Goal: Task Accomplishment & Management: Complete application form

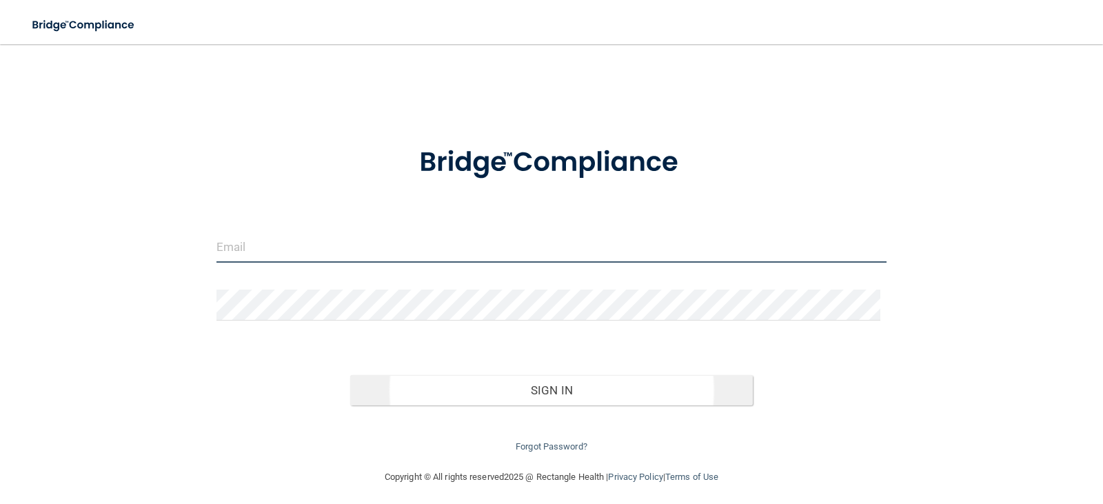
type input "[EMAIL_ADDRESS][DOMAIN_NAME]"
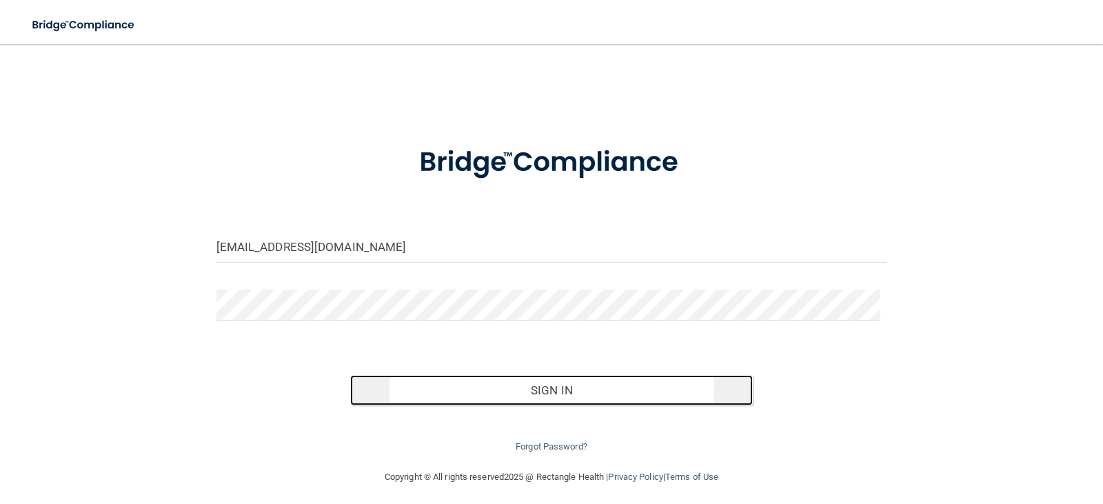
click at [461, 390] on button "Sign In" at bounding box center [551, 390] width 403 height 30
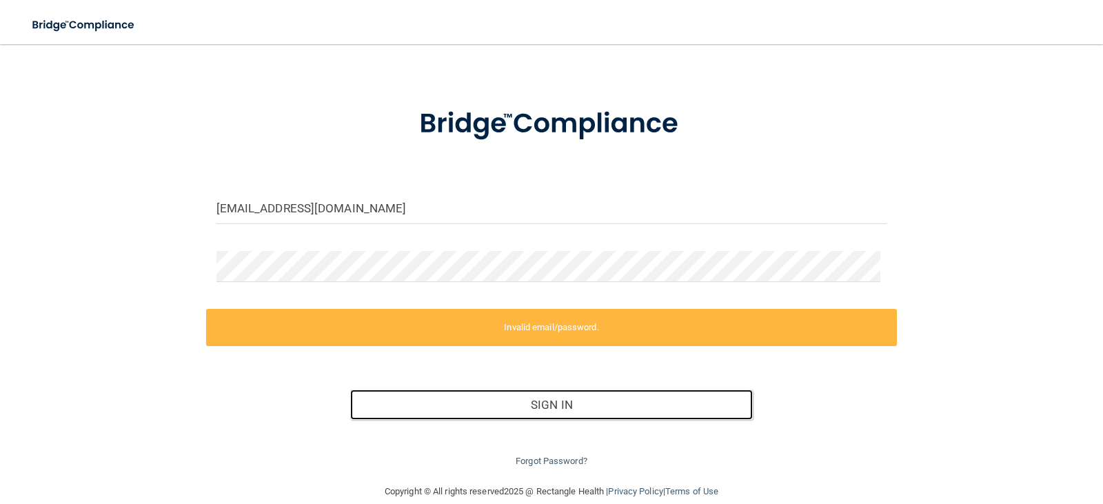
scroll to position [59, 0]
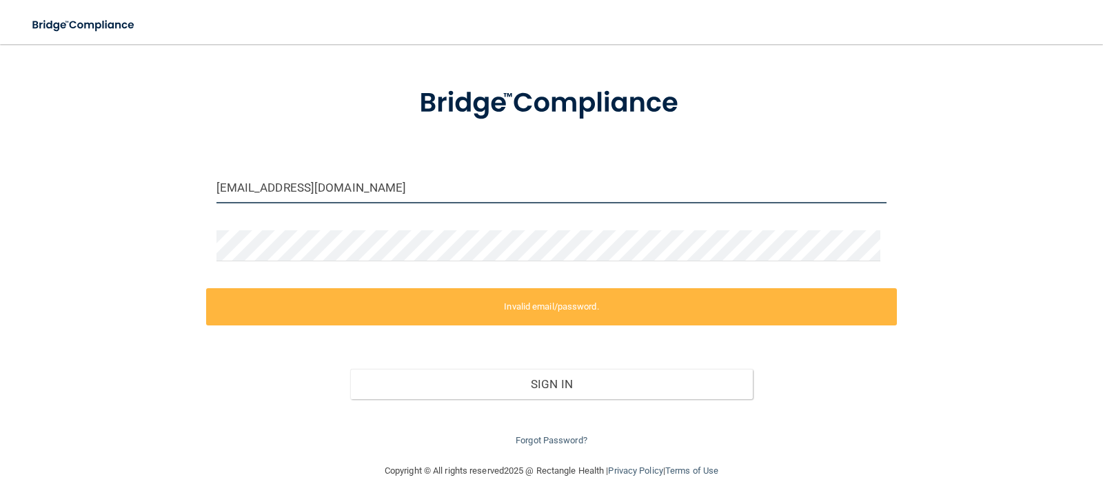
click at [383, 199] on input "[EMAIL_ADDRESS][DOMAIN_NAME]" at bounding box center [552, 187] width 671 height 31
click at [921, 137] on div "[EMAIL_ADDRESS][DOMAIN_NAME] Invalid email/password. You don't have permission …" at bounding box center [552, 224] width 1048 height 450
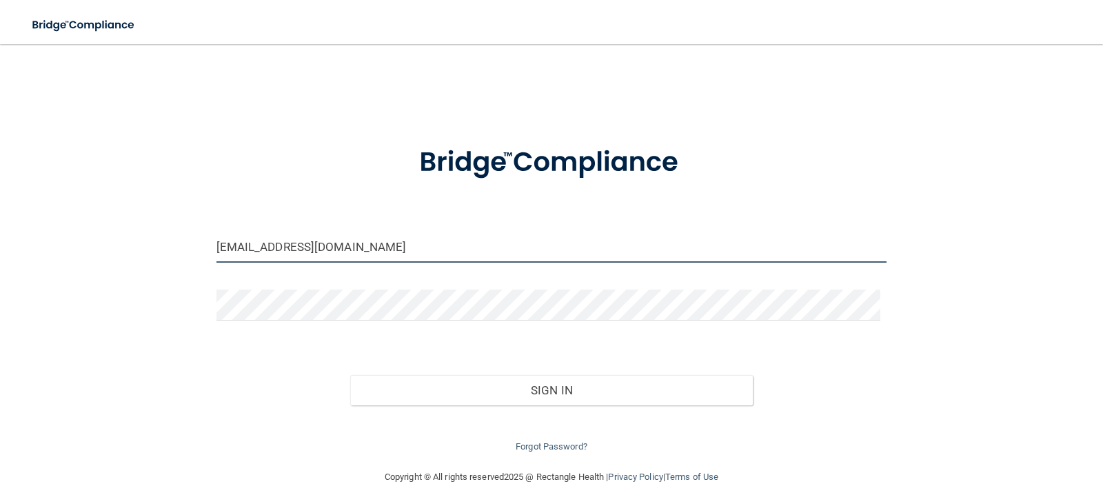
drag, startPoint x: 348, startPoint y: 242, endPoint x: 194, endPoint y: 242, distance: 154.5
click at [190, 242] on div "[EMAIL_ADDRESS][DOMAIN_NAME] Invalid email/password. You don't have permission …" at bounding box center [552, 256] width 1048 height 397
drag, startPoint x: 420, startPoint y: 256, endPoint x: 148, endPoint y: 252, distance: 272.4
click at [148, 252] on div "[EMAIL_ADDRESS][DOMAIN_NAME] Invalid email/password. You don't have permission …" at bounding box center [552, 256] width 1048 height 397
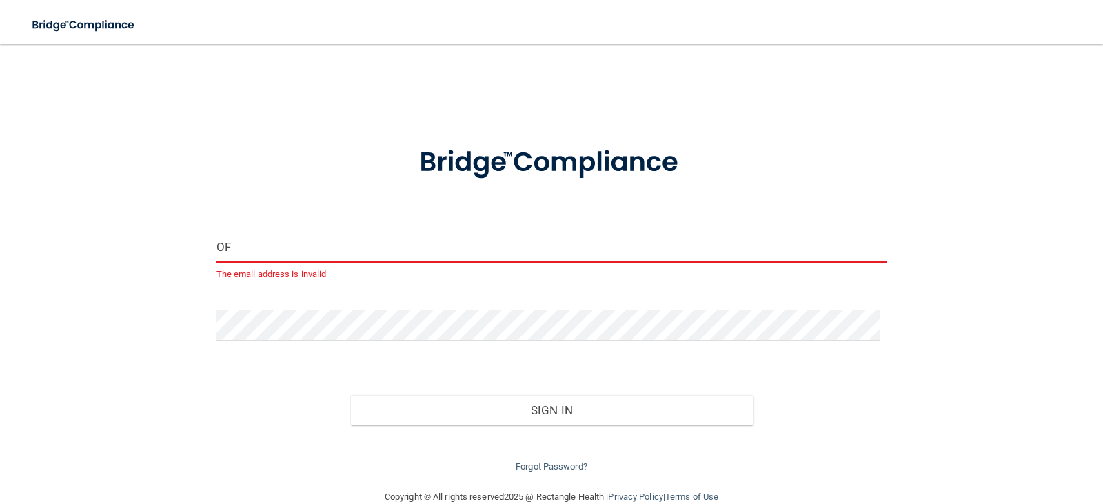
type input "O"
type input "[EMAIL_ADDRESS][DOMAIN_NAME]"
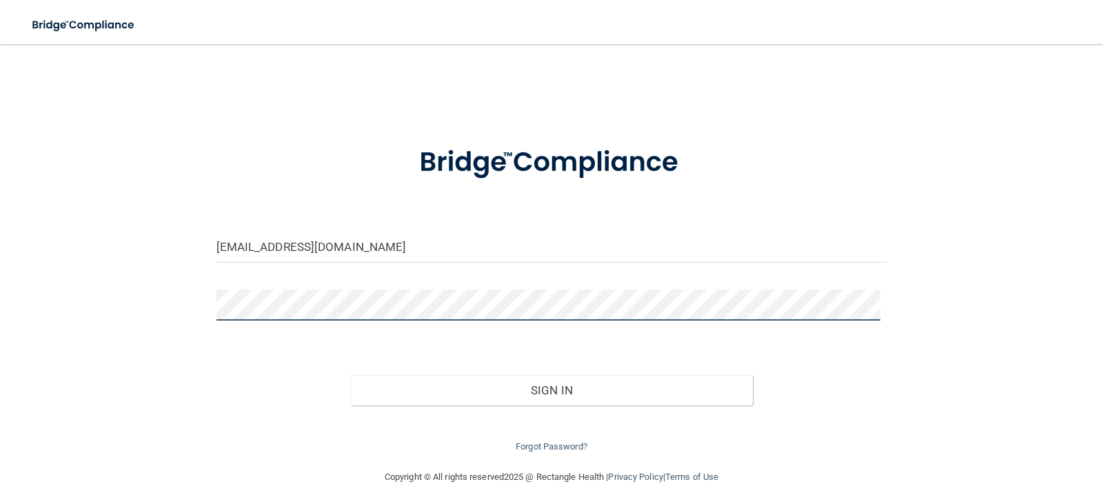
click at [120, 305] on div "[EMAIL_ADDRESS][DOMAIN_NAME] Invalid email/password. You don't have permission …" at bounding box center [552, 256] width 1048 height 397
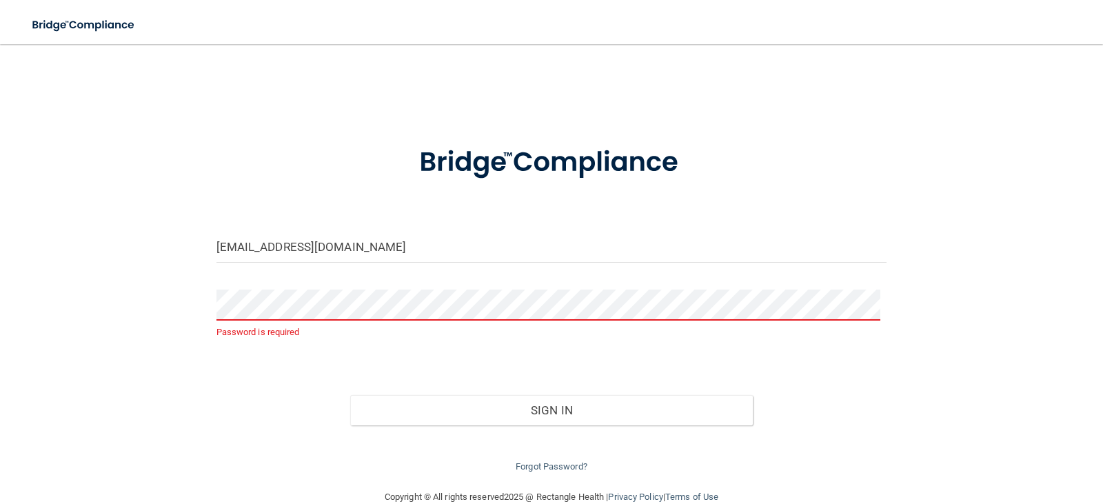
click at [106, 434] on div "[EMAIL_ADDRESS][DOMAIN_NAME] Password is required Invalid email/password. You d…" at bounding box center [552, 266] width 1048 height 417
click at [225, 348] on div "Password is required" at bounding box center [552, 320] width 692 height 61
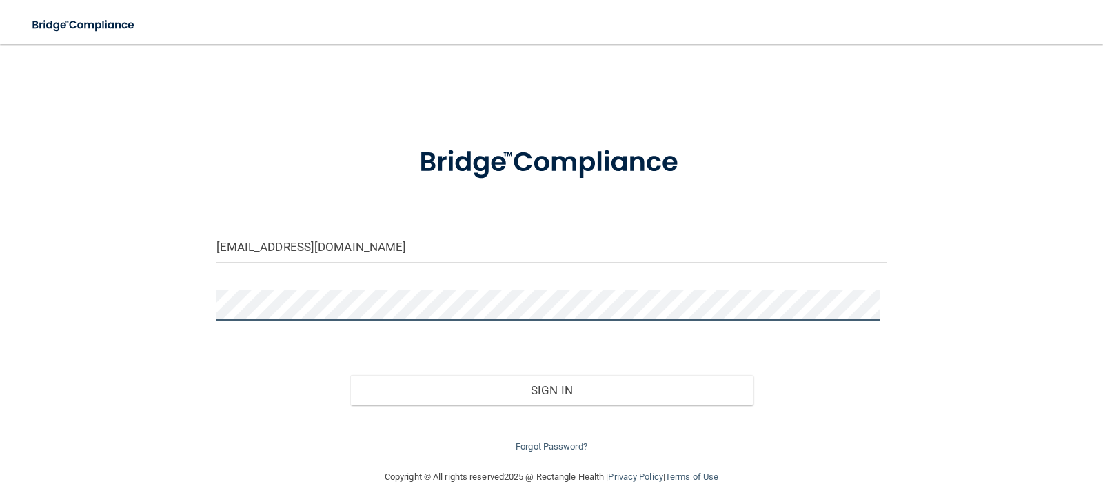
click at [350, 375] on button "Sign In" at bounding box center [551, 390] width 403 height 30
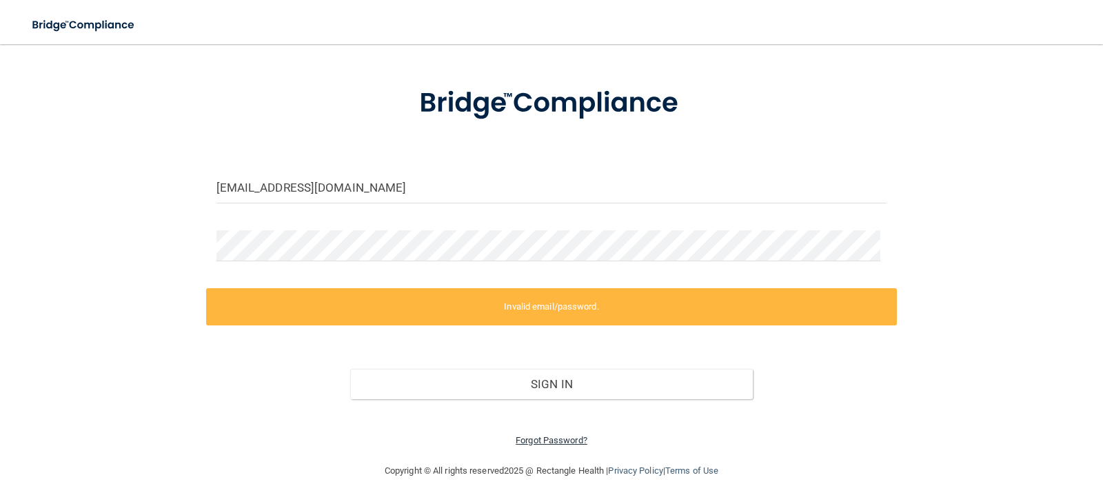
click at [563, 443] on link "Forgot Password?" at bounding box center [552, 440] width 72 height 10
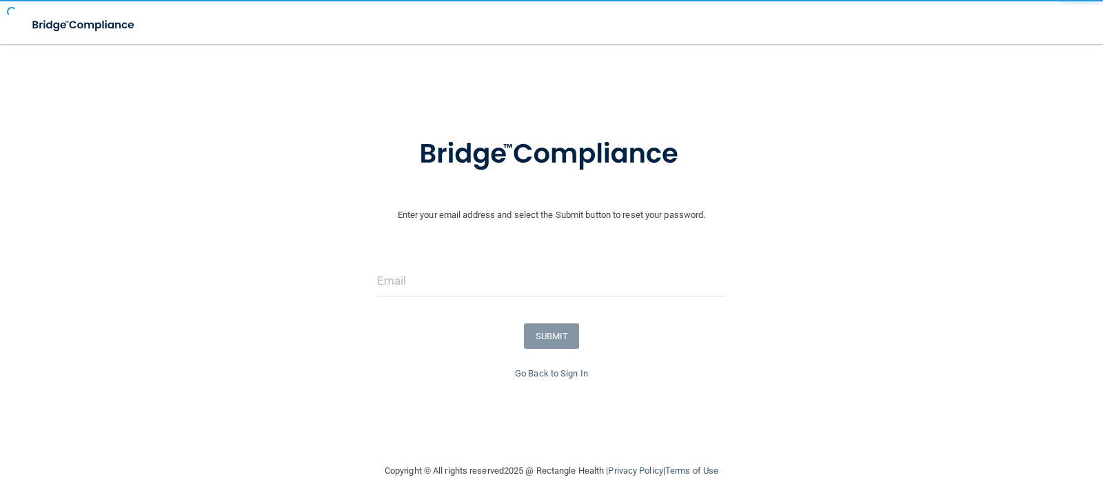
scroll to position [8, 0]
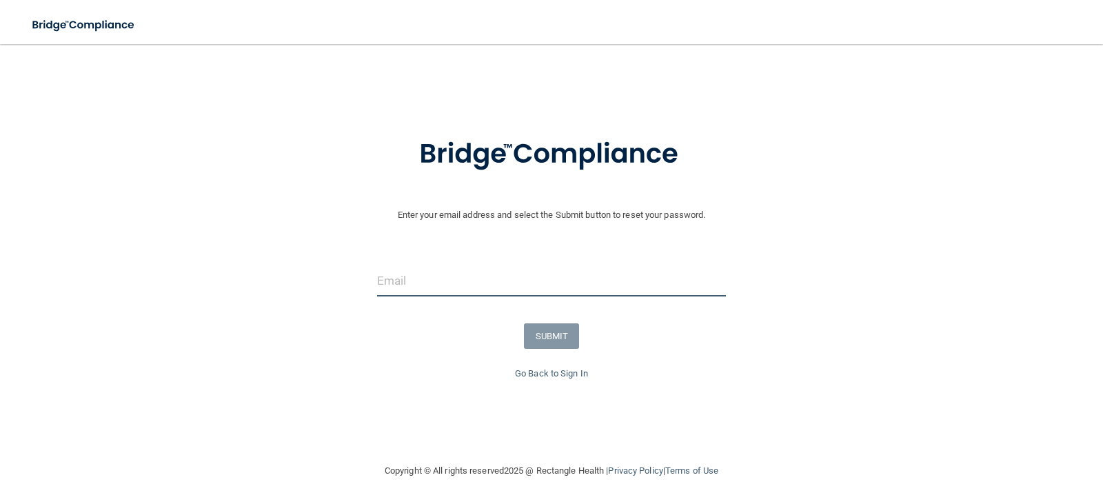
click at [434, 283] on input "email" at bounding box center [552, 280] width 350 height 31
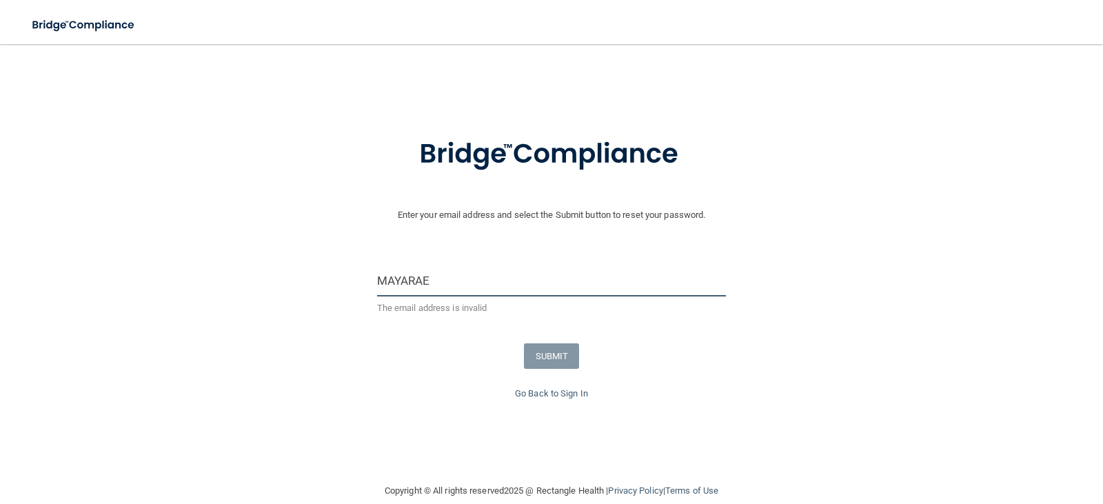
type input "[EMAIL_ADDRESS][DOMAIN_NAME]"
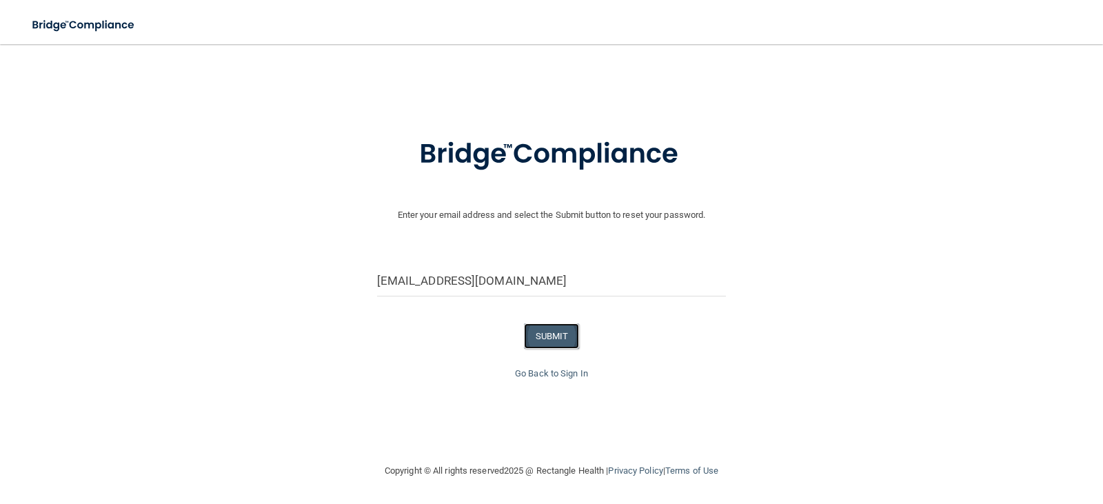
click at [556, 335] on button "SUBMIT" at bounding box center [552, 336] width 56 height 26
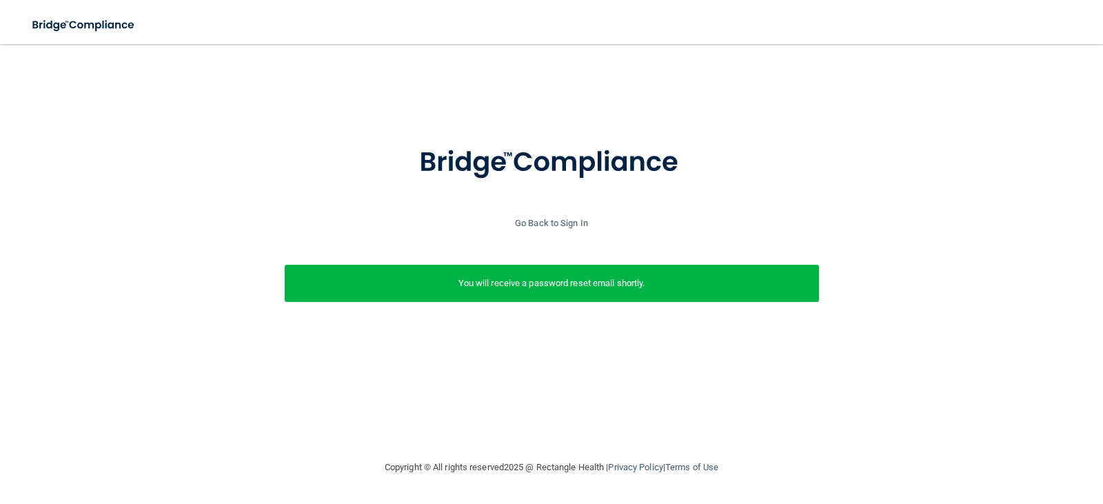
click at [570, 215] on div "Go Back to Sign In" at bounding box center [552, 223] width 1110 height 17
click at [569, 221] on link "Go Back to Sign In" at bounding box center [551, 223] width 73 height 10
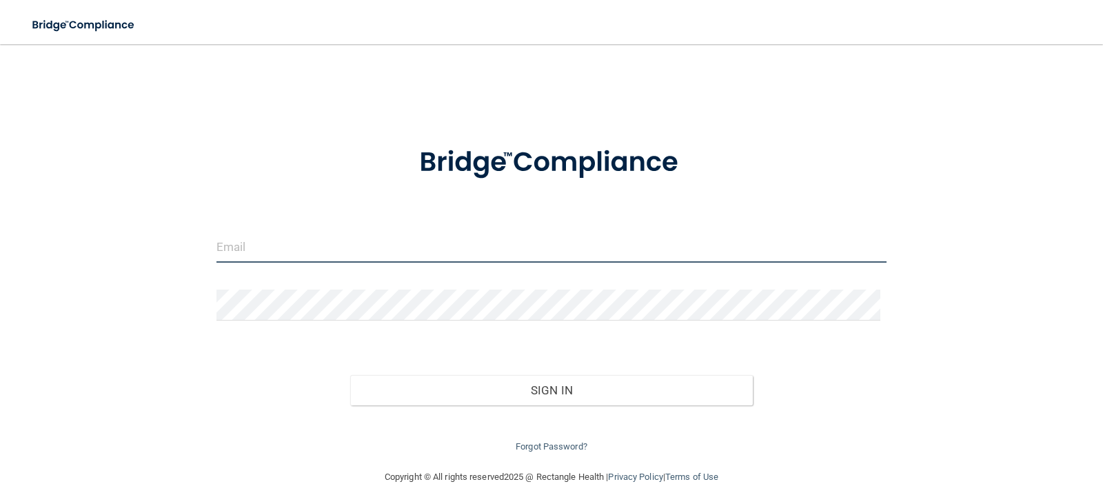
type input "[EMAIL_ADDRESS][DOMAIN_NAME]"
click at [294, 258] on input "[EMAIL_ADDRESS][DOMAIN_NAME]" at bounding box center [552, 247] width 671 height 31
drag, startPoint x: 444, startPoint y: 261, endPoint x: 128, endPoint y: 233, distance: 317.7
click at [131, 237] on div "[EMAIL_ADDRESS][DOMAIN_NAME] Invalid email/password. You don't have permission …" at bounding box center [552, 256] width 1048 height 397
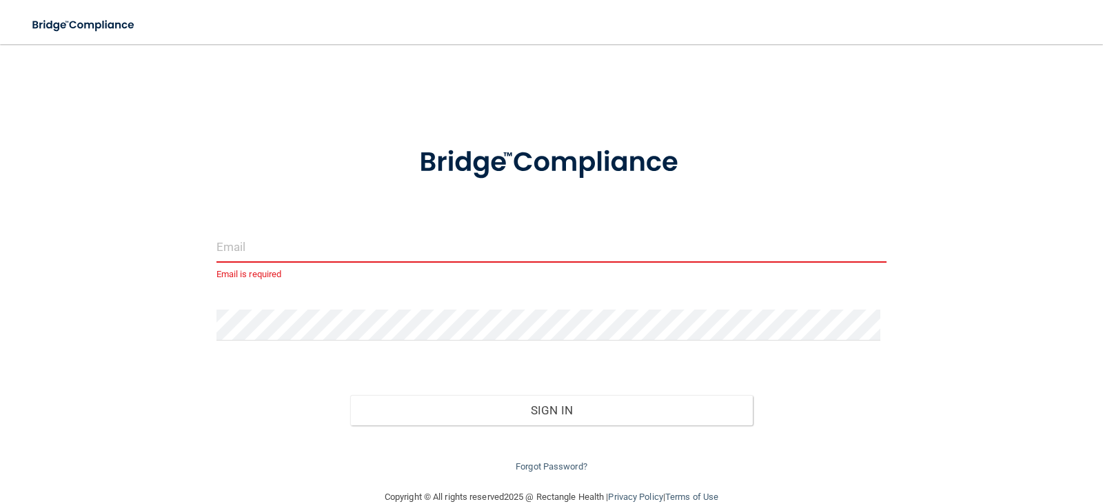
click at [241, 246] on input "email" at bounding box center [552, 247] width 671 height 31
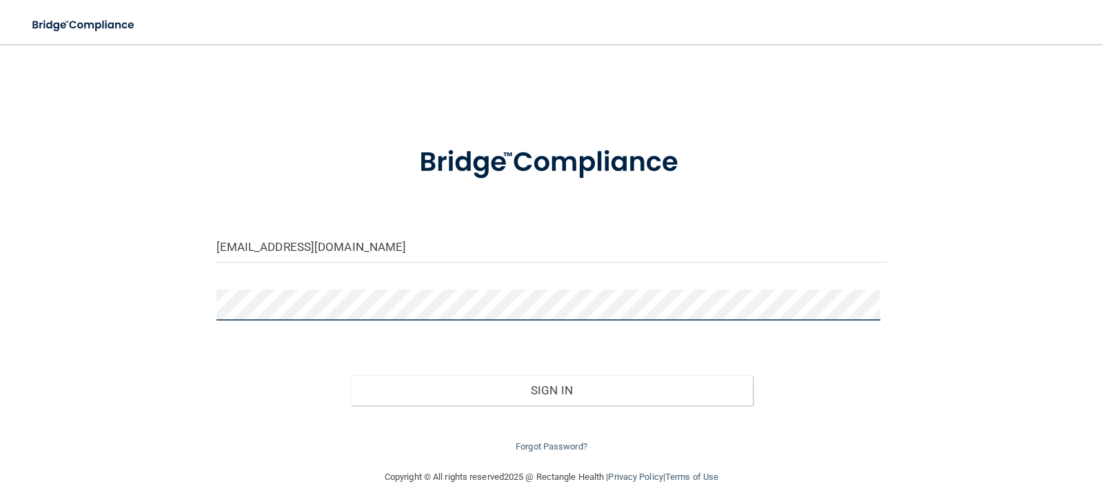
click at [114, 310] on div "[EMAIL_ADDRESS][DOMAIN_NAME] Invalid email/password. You don't have permission …" at bounding box center [552, 256] width 1048 height 397
click at [350, 375] on button "Sign In" at bounding box center [551, 390] width 403 height 30
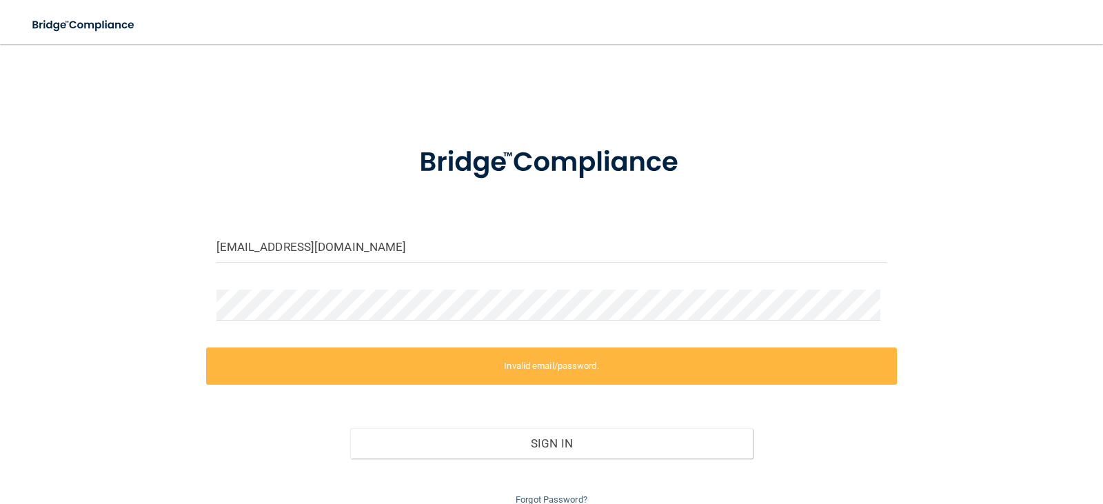
click at [348, 285] on form "[EMAIL_ADDRESS][DOMAIN_NAME] Invalid email/password. You don't have permission …" at bounding box center [552, 317] width 671 height 381
click at [0, 268] on main "[EMAIL_ADDRESS][DOMAIN_NAME] Invalid email/password. You don't have permission …" at bounding box center [551, 274] width 1103 height 460
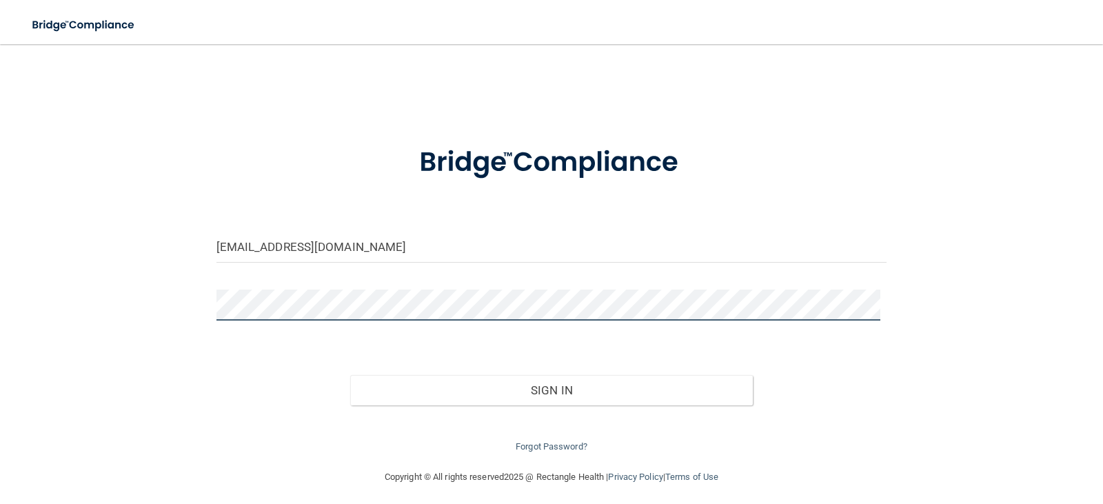
click at [350, 375] on button "Sign In" at bounding box center [551, 390] width 403 height 30
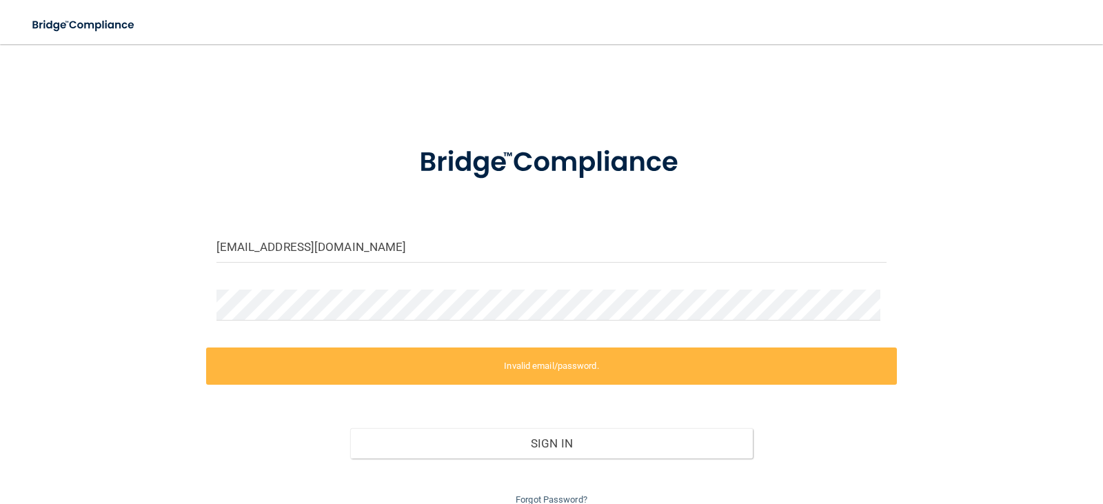
click at [350, 283] on form "[EMAIL_ADDRESS][DOMAIN_NAME] Invalid email/password. You don't have permission …" at bounding box center [552, 317] width 671 height 381
click at [99, 274] on div "[EMAIL_ADDRESS][DOMAIN_NAME] Invalid email/password. You don't have permission …" at bounding box center [552, 283] width 1048 height 450
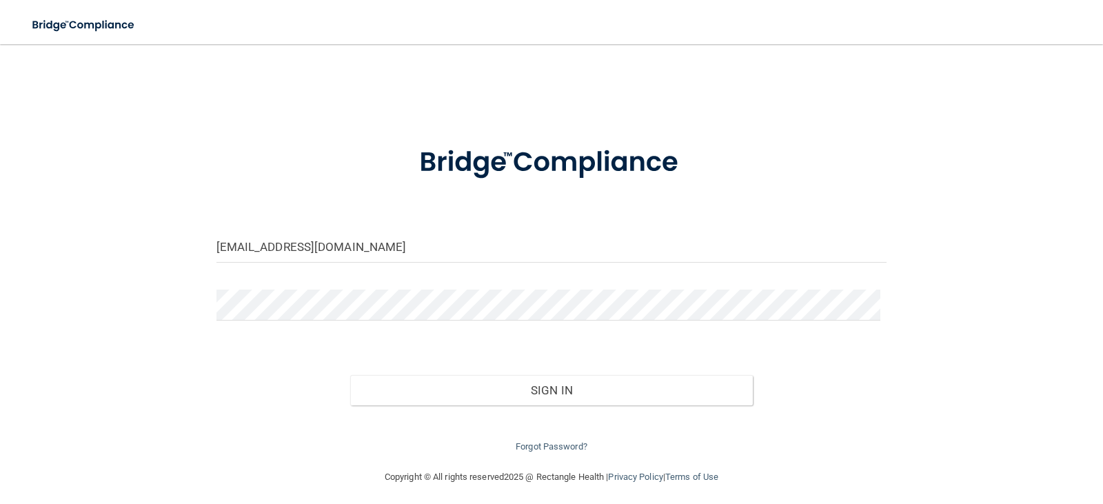
click at [75, 381] on div "[EMAIL_ADDRESS][DOMAIN_NAME] Invalid email/password. You don't have permission …" at bounding box center [552, 256] width 1048 height 397
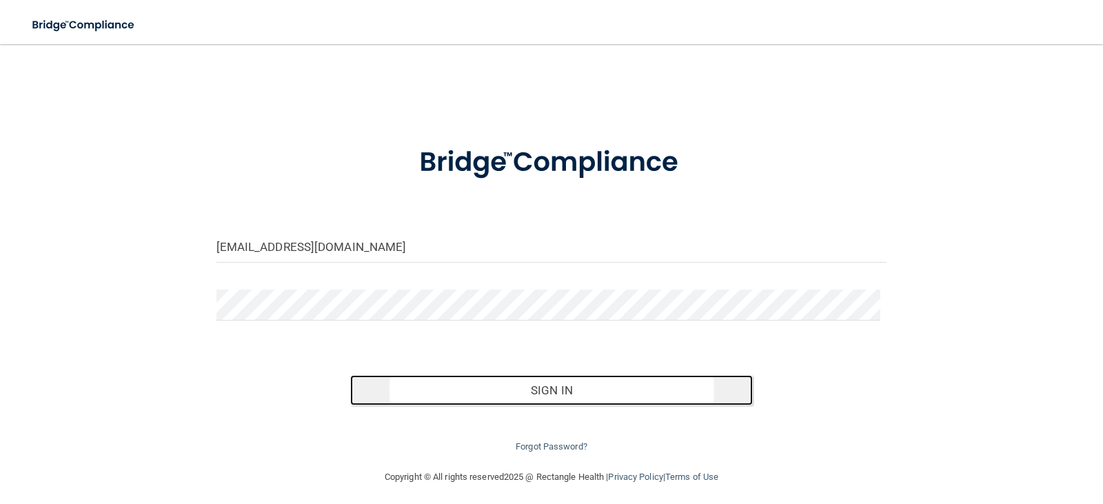
click at [630, 392] on button "Sign In" at bounding box center [551, 390] width 403 height 30
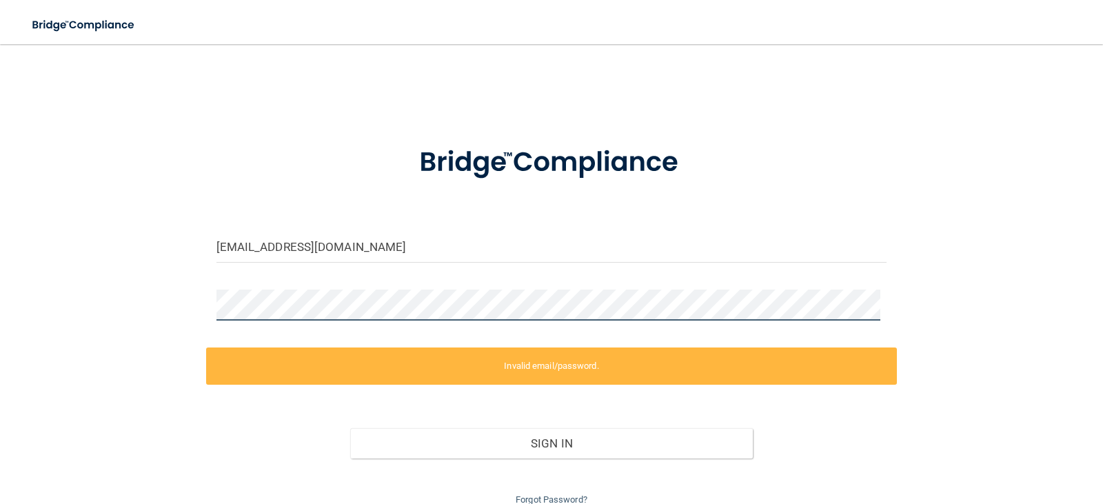
click at [52, 304] on div "[EMAIL_ADDRESS][DOMAIN_NAME] Invalid email/password. You don't have permission …" at bounding box center [552, 283] width 1048 height 450
click at [325, 288] on form "[EMAIL_ADDRESS][DOMAIN_NAME] Invalid email/password. You don't have permission …" at bounding box center [552, 317] width 671 height 381
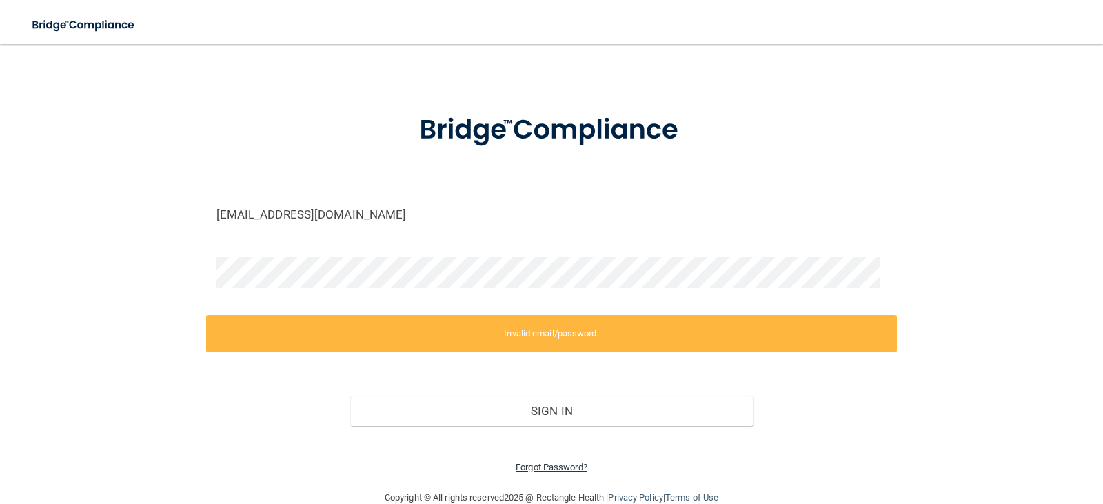
scroll to position [59, 0]
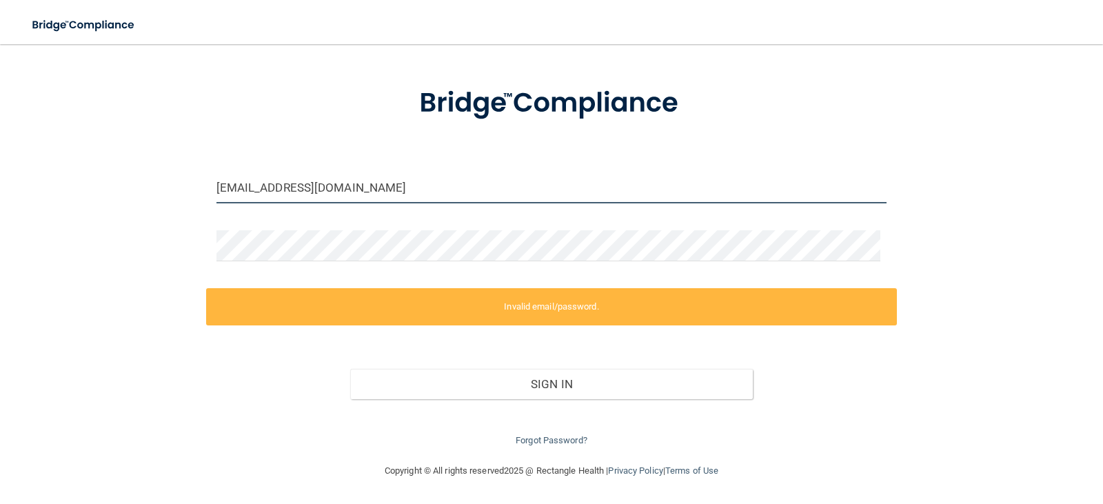
drag, startPoint x: 408, startPoint y: 192, endPoint x: 159, endPoint y: 174, distance: 249.6
click at [159, 174] on div "[EMAIL_ADDRESS][DOMAIN_NAME] Invalid email/password. You don't have permission …" at bounding box center [552, 224] width 1048 height 450
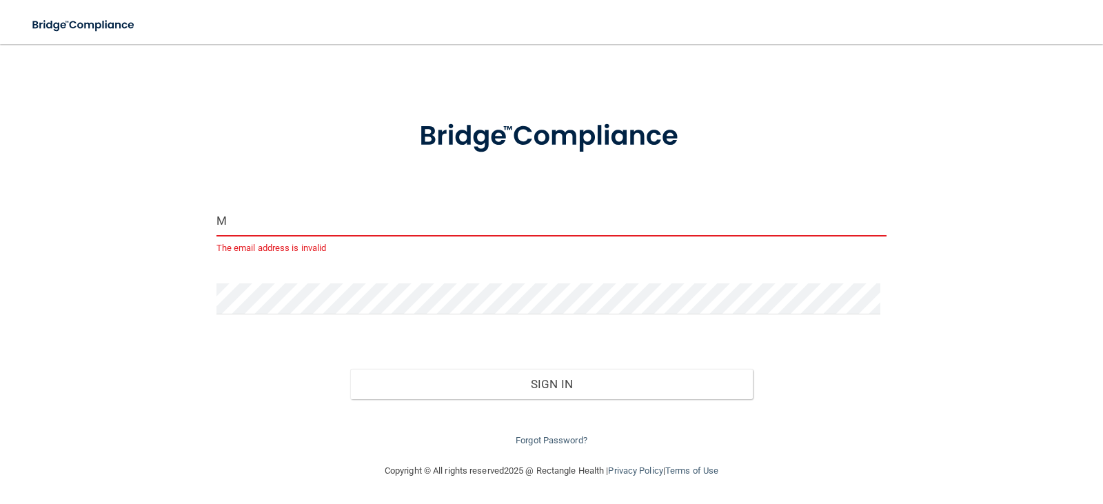
scroll to position [26, 0]
type input "M"
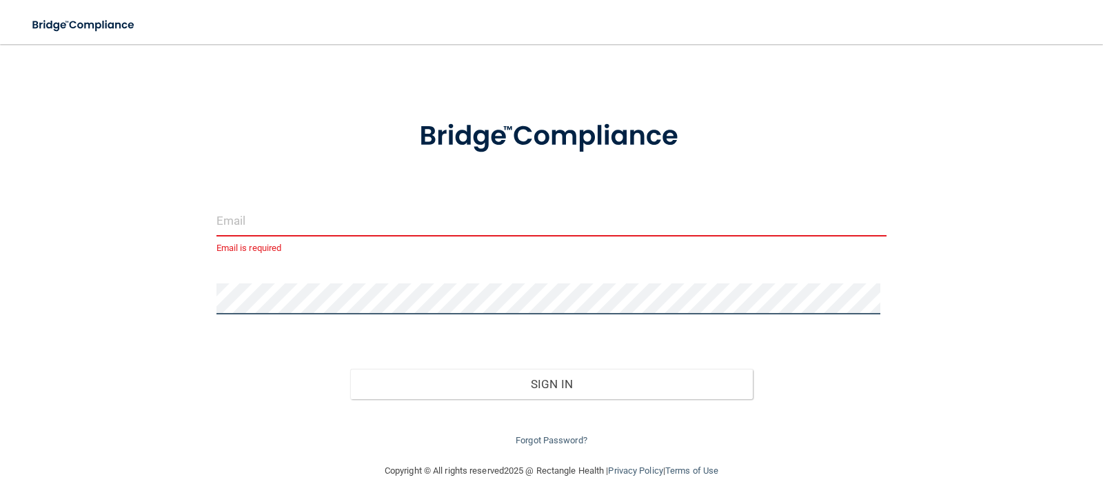
click at [145, 292] on div "Email is required Invalid email/password. You don't have permission to access t…" at bounding box center [552, 240] width 1048 height 417
click at [253, 219] on input "email" at bounding box center [552, 220] width 671 height 31
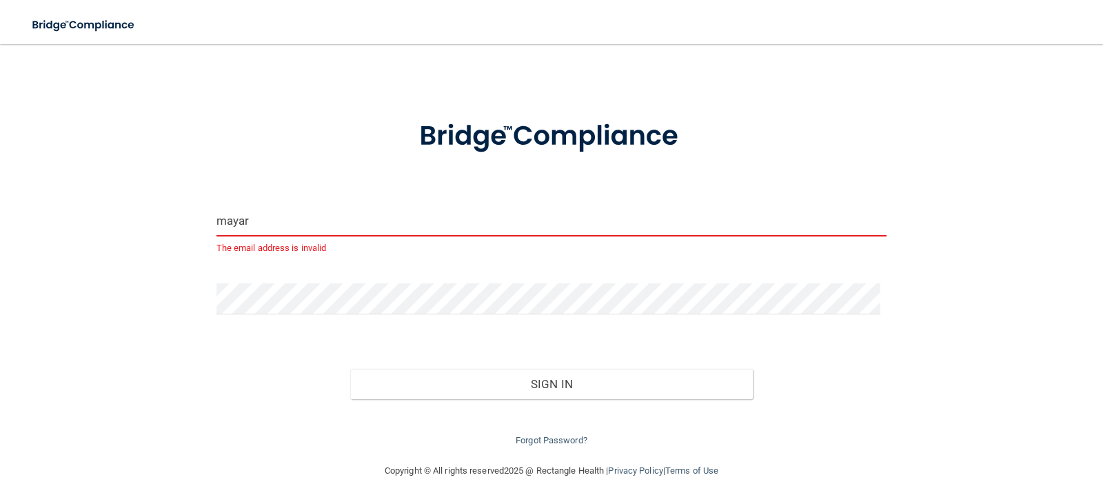
type input "[EMAIL_ADDRESS][DOMAIN_NAME]"
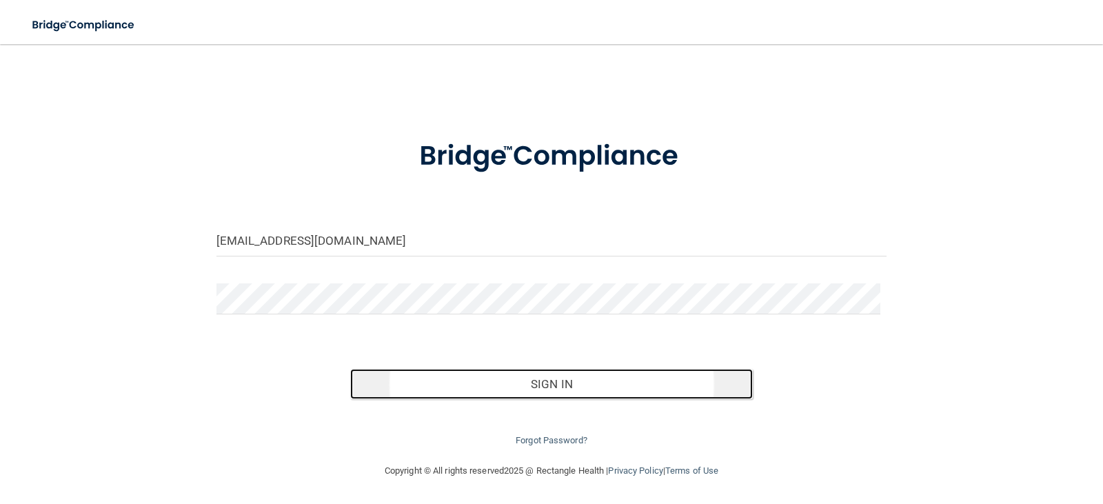
click at [476, 384] on button "Sign In" at bounding box center [551, 384] width 403 height 30
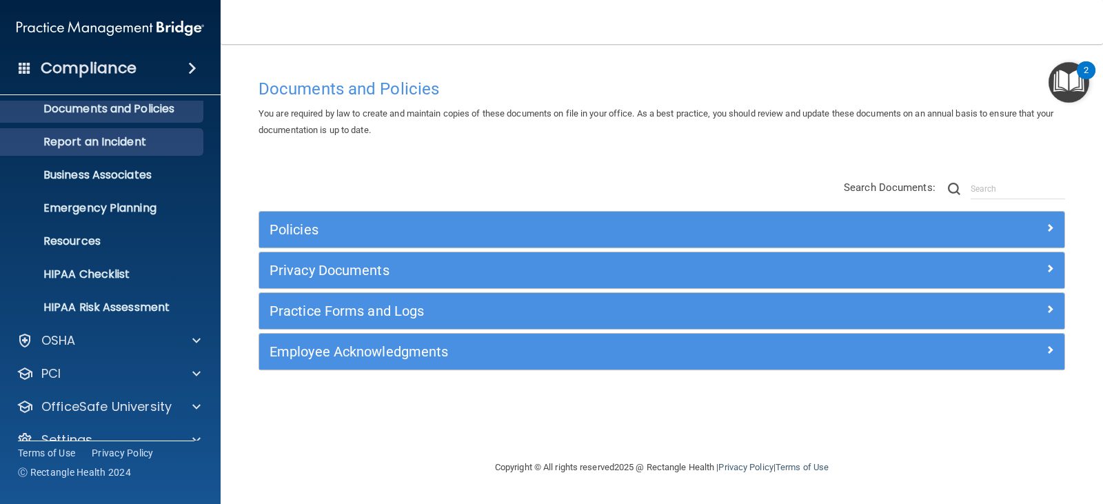
scroll to position [68, 0]
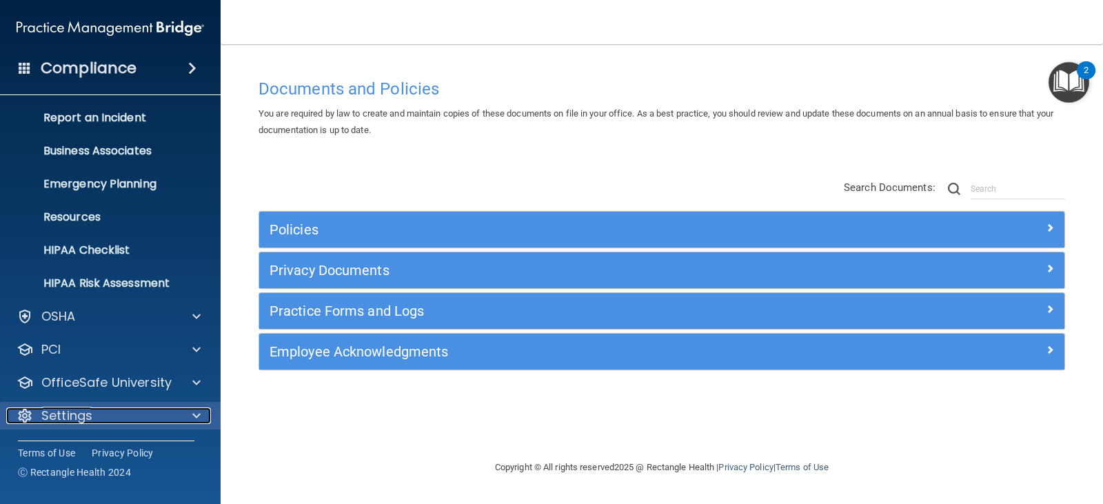
click at [119, 423] on div "Settings" at bounding box center [91, 416] width 171 height 17
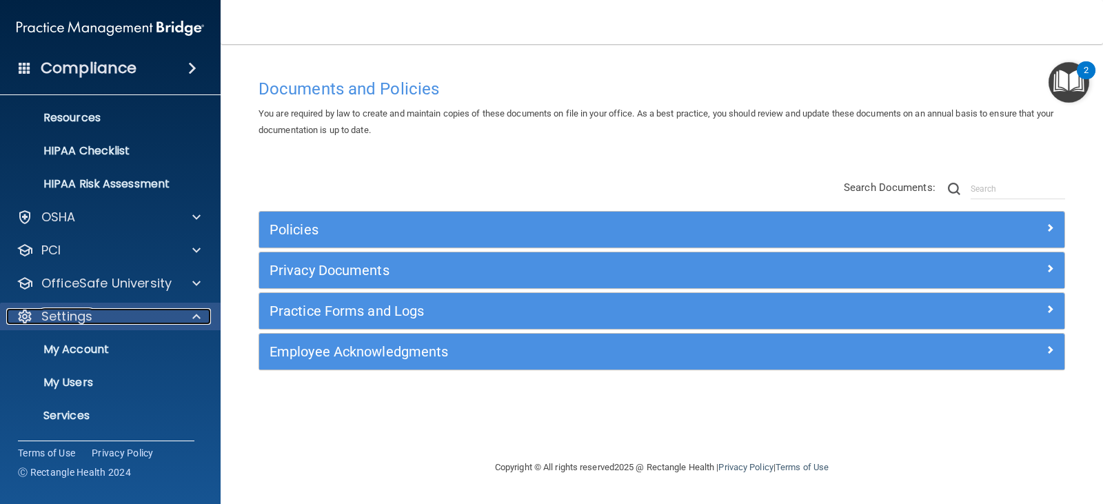
scroll to position [201, 0]
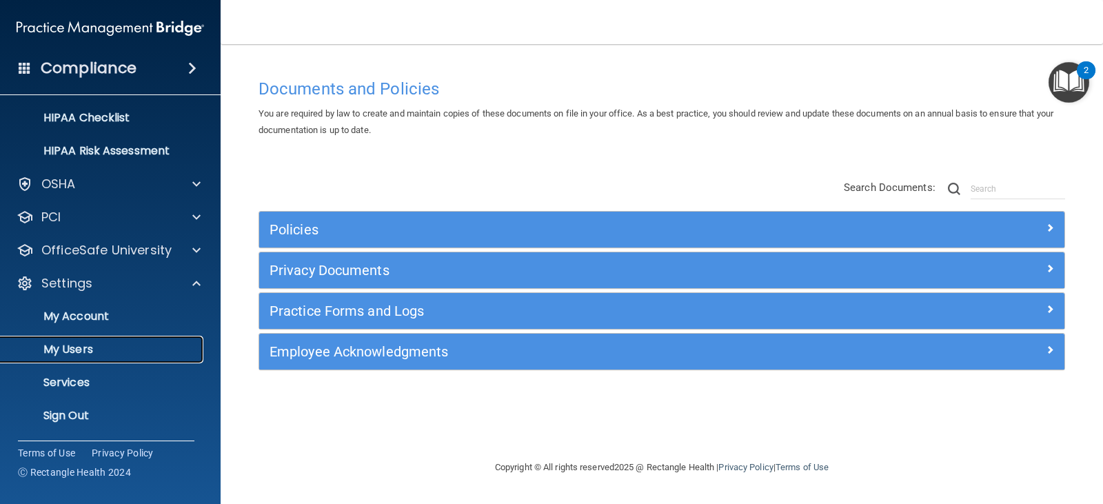
click at [86, 353] on p "My Users" at bounding box center [103, 350] width 188 height 14
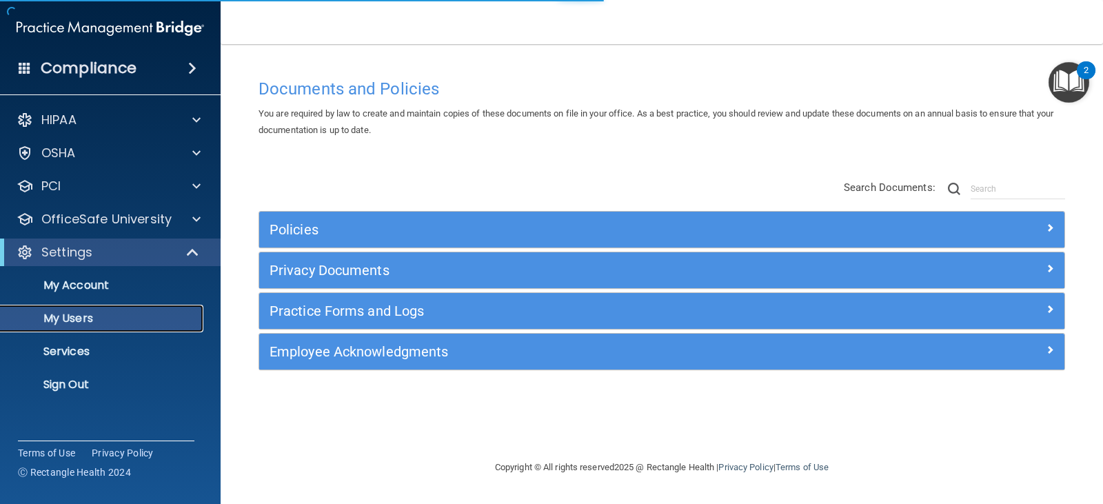
select select "20"
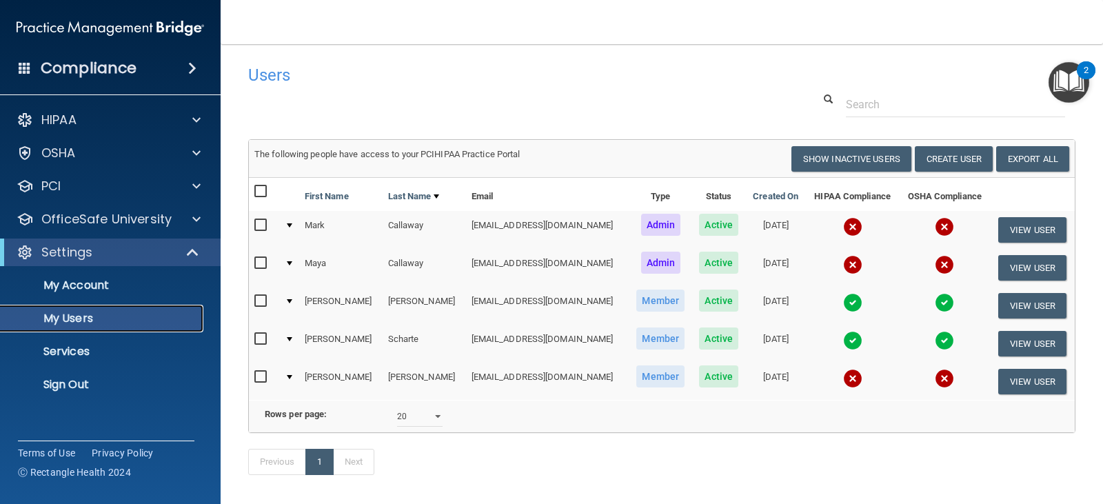
scroll to position [68, 0]
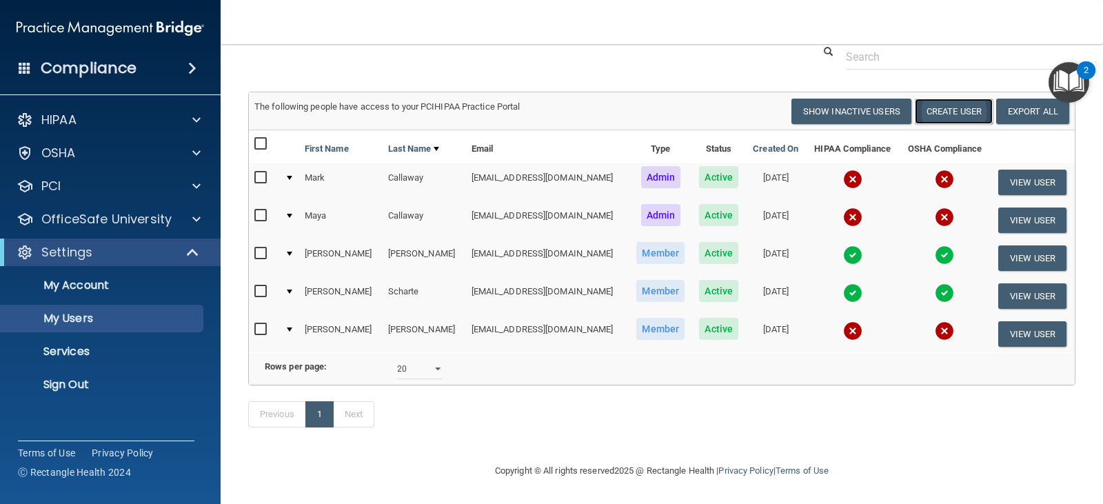
click at [943, 99] on button "Create User" at bounding box center [954, 112] width 78 height 26
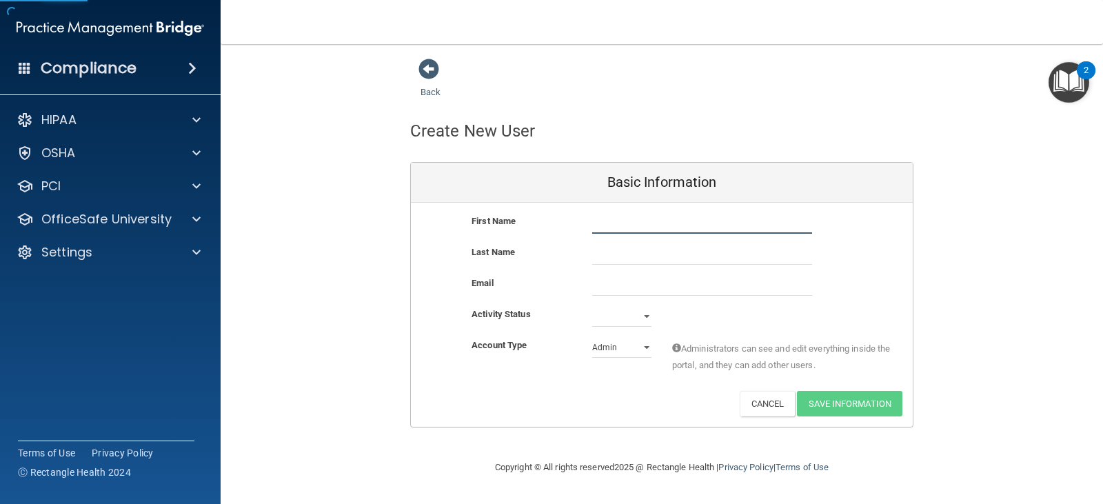
click at [643, 222] on input "text" at bounding box center [702, 223] width 220 height 21
type input "[PERSON_NAME]"
click at [594, 245] on input "text" at bounding box center [702, 254] width 220 height 21
type input "[PERSON_NAME]"
click at [619, 281] on input "email" at bounding box center [702, 285] width 220 height 21
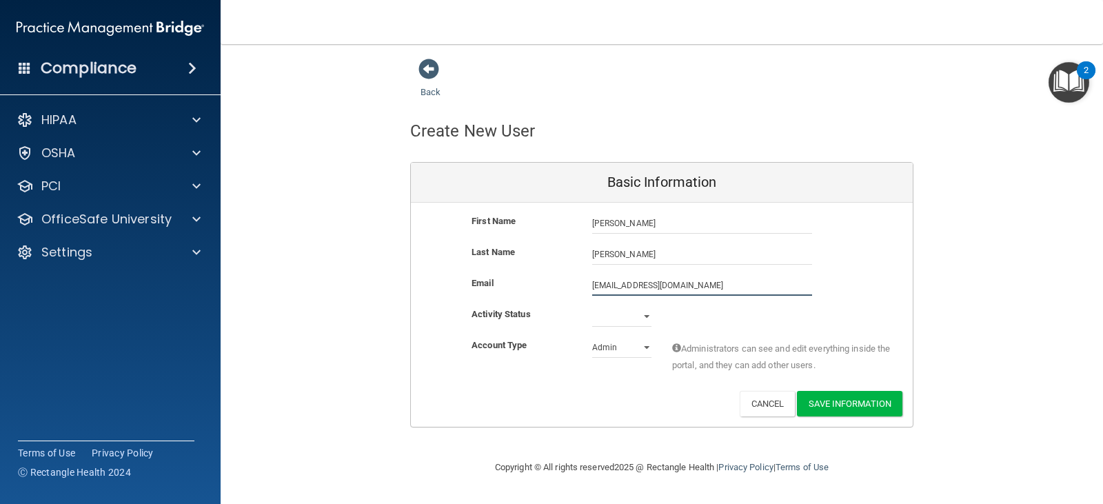
type input "[EMAIL_ADDRESS][DOMAIN_NAME]"
click at [645, 314] on select "Active Inactive" at bounding box center [621, 316] width 59 height 21
select select "active"
click at [592, 306] on select "Active Inactive" at bounding box center [621, 316] width 59 height 21
click at [636, 345] on select "Admin Member" at bounding box center [621, 347] width 59 height 21
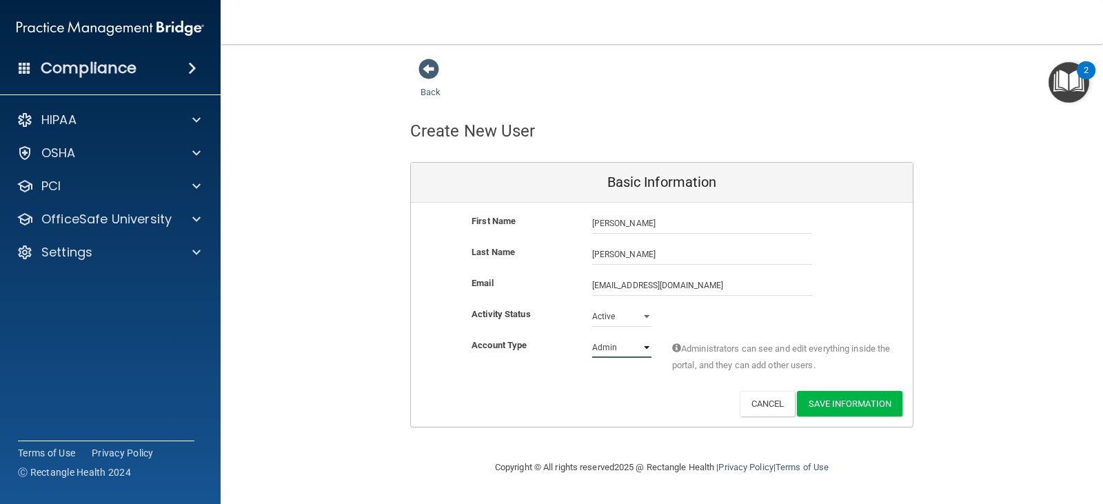
select select "practice_member"
click at [592, 337] on select "Admin Member" at bounding box center [621, 347] width 59 height 21
click at [873, 402] on button "Save Information" at bounding box center [850, 404] width 106 height 26
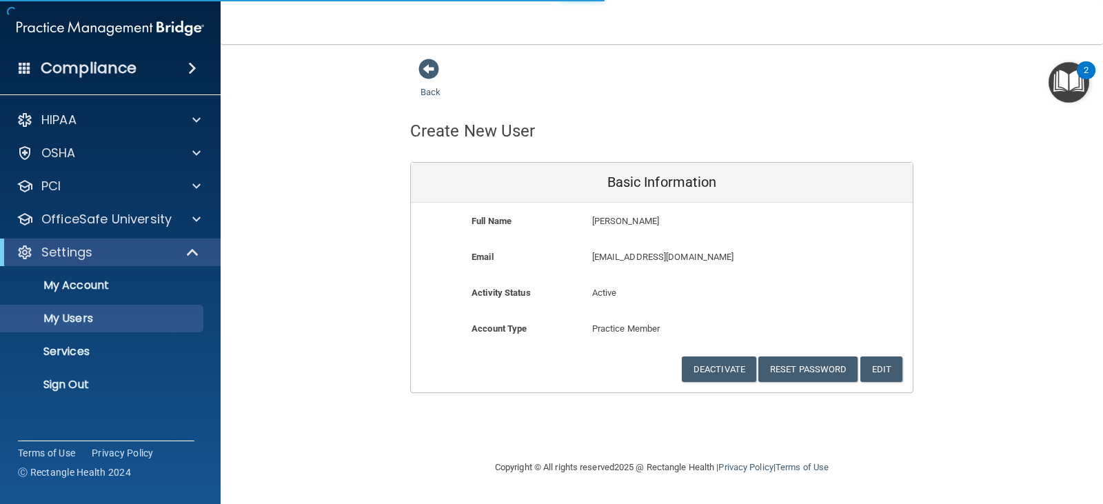
select select "20"
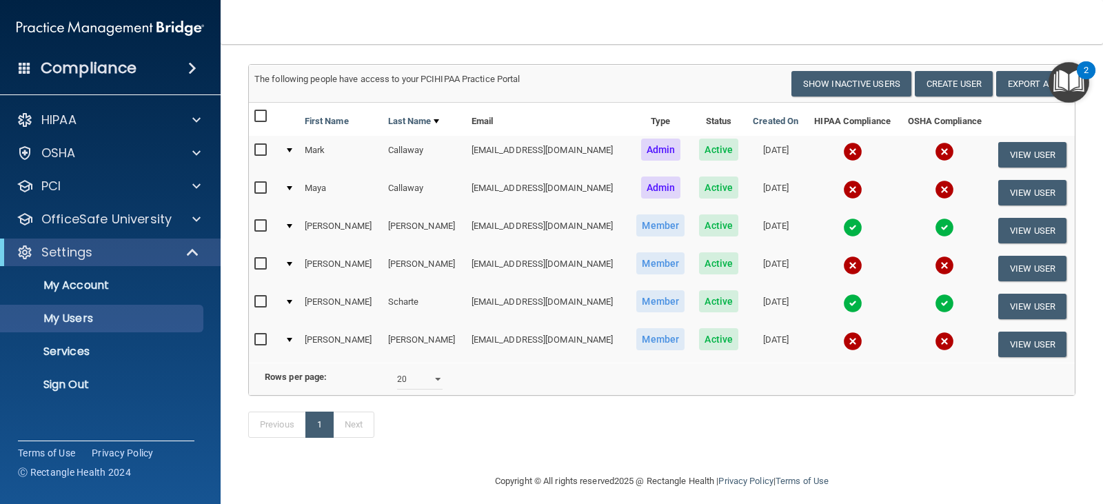
scroll to position [159, 0]
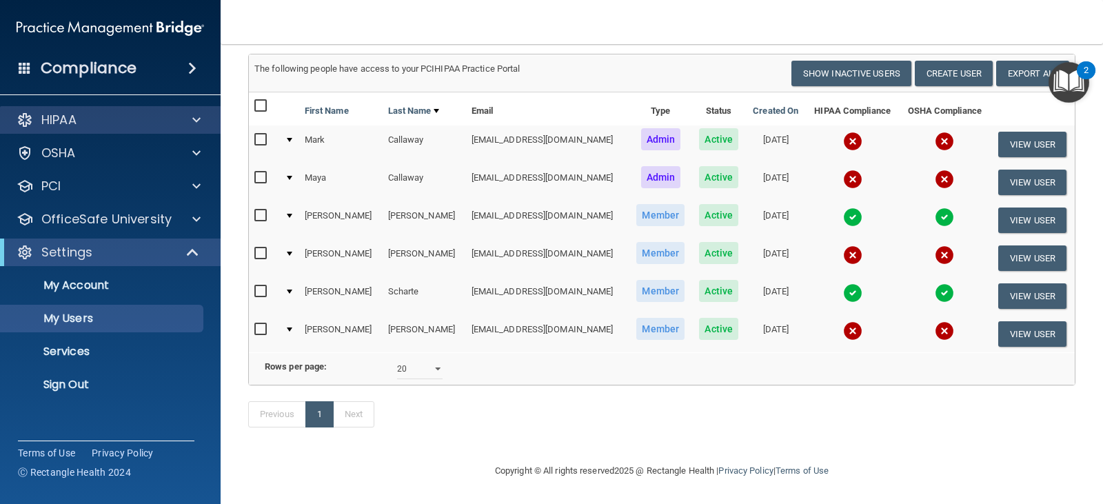
click at [137, 130] on div "HIPAA" at bounding box center [110, 120] width 221 height 28
click at [177, 123] on div at bounding box center [194, 120] width 34 height 17
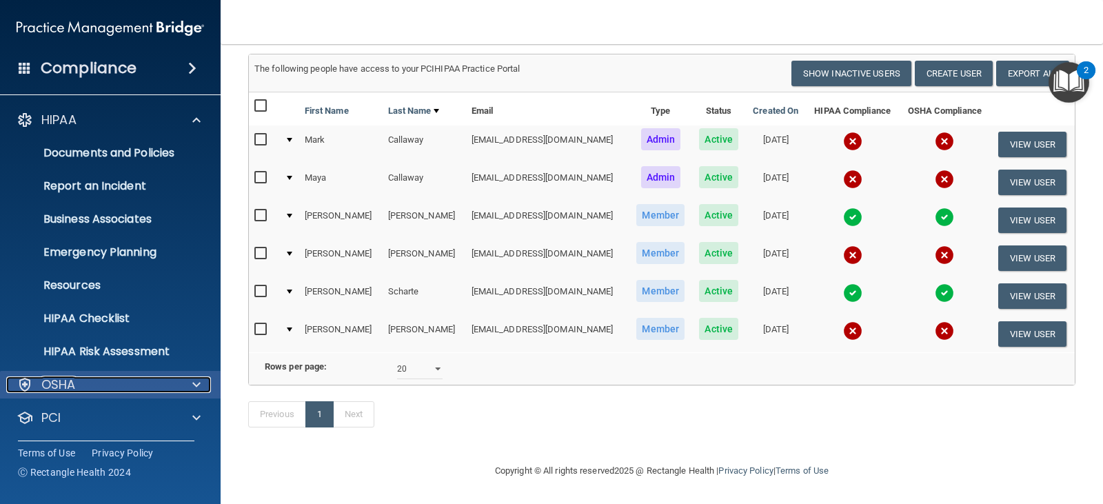
click at [154, 392] on div "OSHA" at bounding box center [91, 384] width 171 height 17
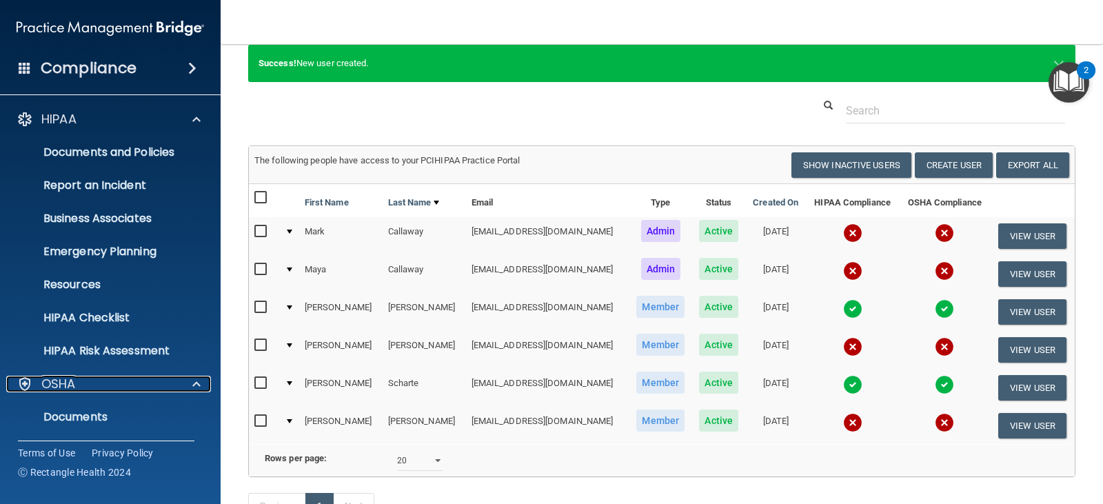
scroll to position [0, 0]
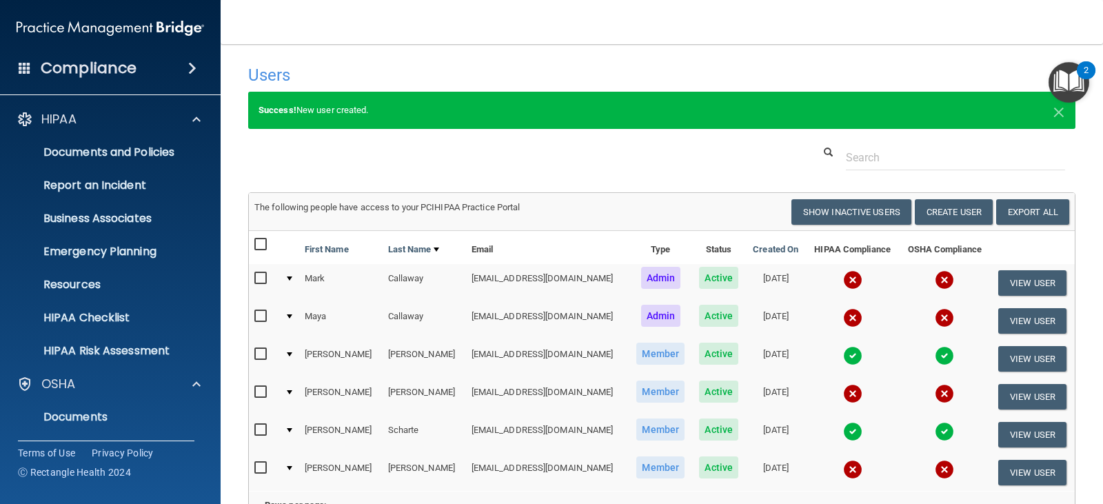
click at [501, 289] on td "[EMAIL_ADDRESS][DOMAIN_NAME]" at bounding box center [547, 283] width 163 height 38
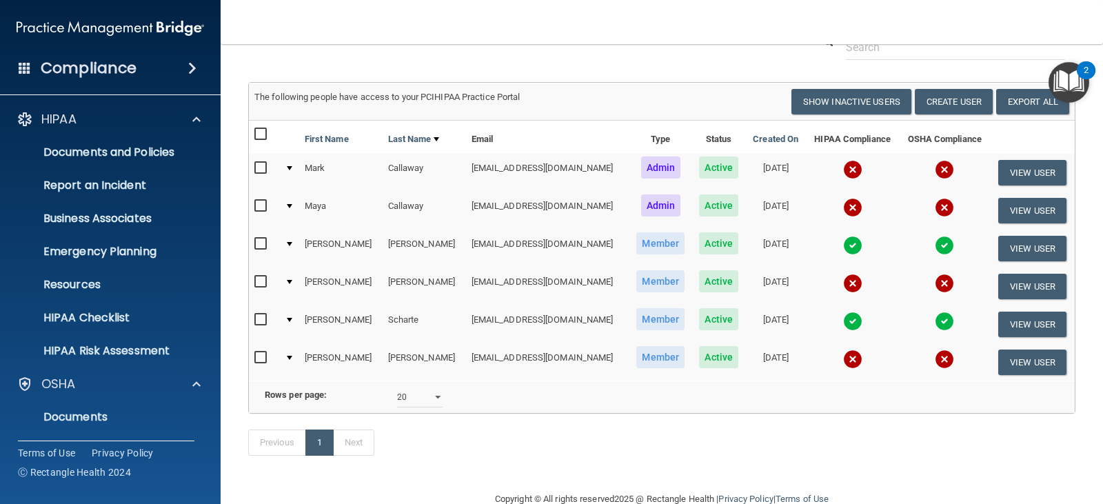
scroll to position [159, 0]
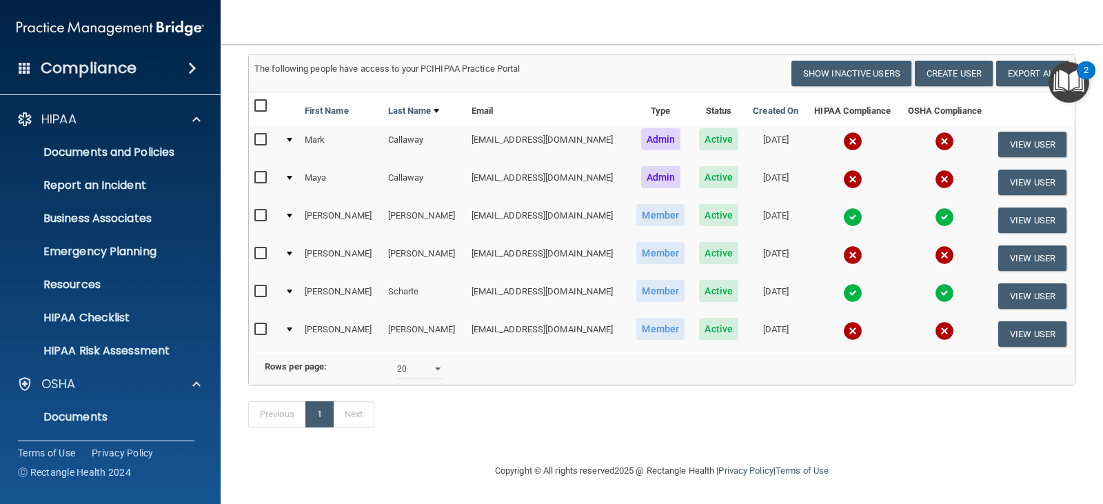
click at [299, 239] on td at bounding box center [289, 258] width 20 height 38
click at [290, 252] on div at bounding box center [290, 254] width 6 height 4
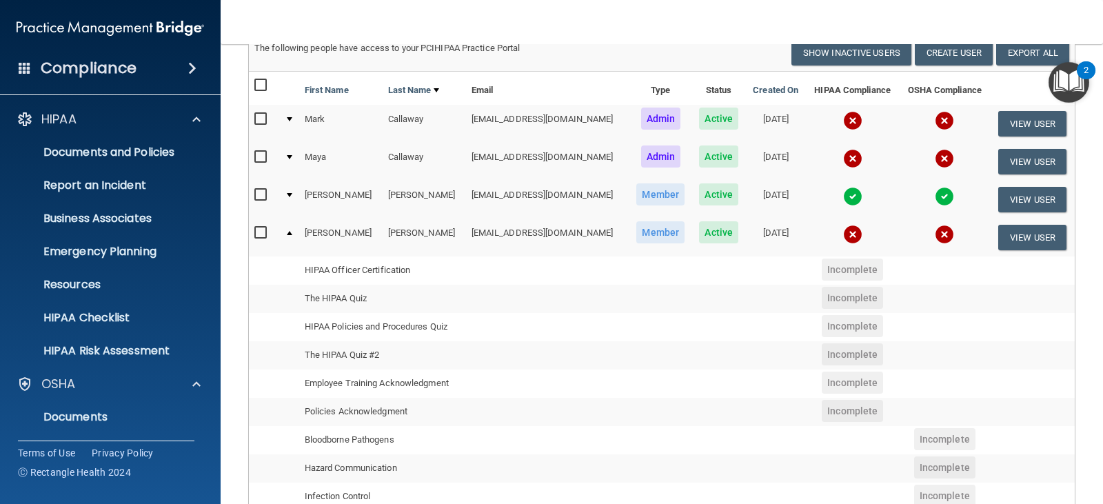
click at [361, 157] on td "Maya" at bounding box center [340, 162] width 83 height 38
click at [288, 157] on div at bounding box center [290, 157] width 6 height 4
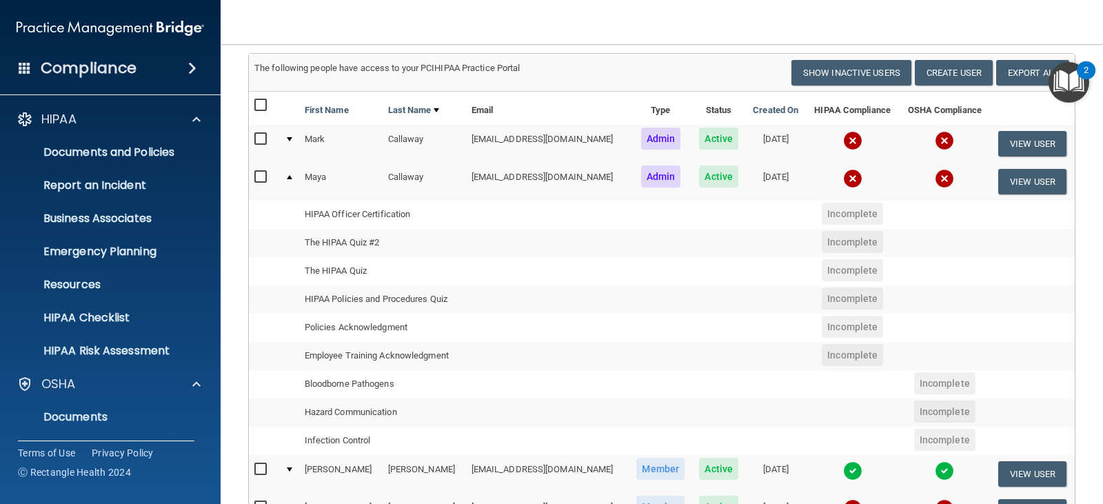
scroll to position [0, 0]
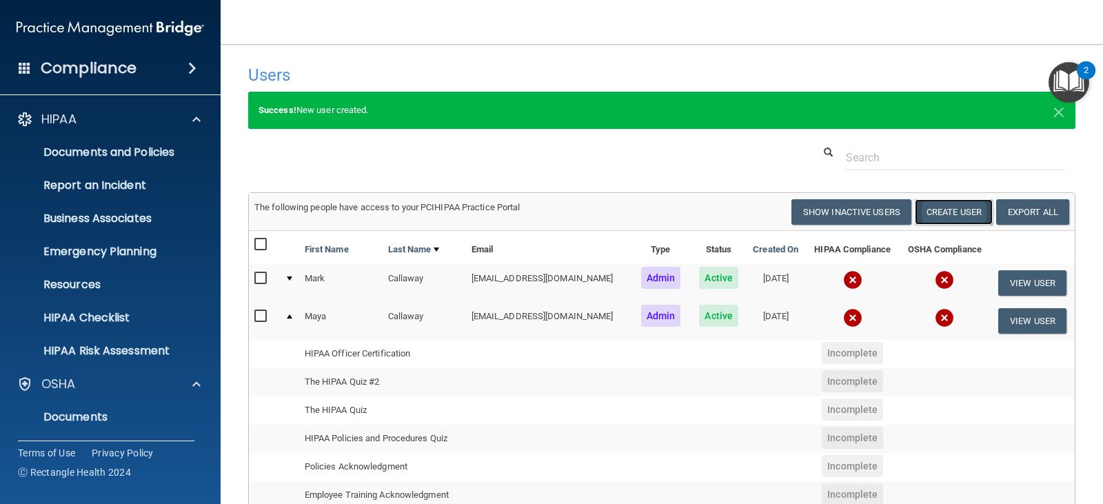
click at [937, 203] on button "Create User" at bounding box center [954, 212] width 78 height 26
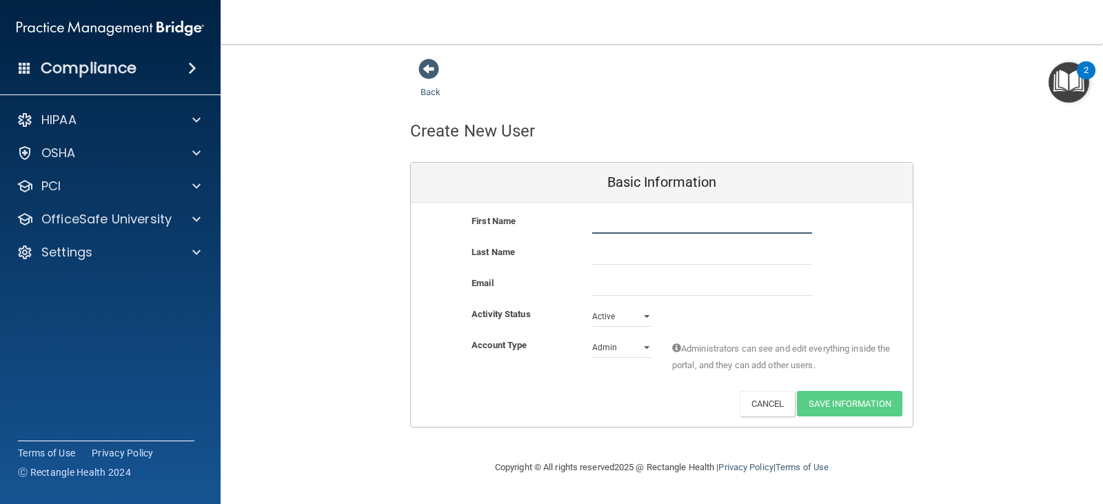
click at [635, 221] on input "text" at bounding box center [702, 223] width 220 height 21
click at [433, 74] on span at bounding box center [429, 69] width 21 height 21
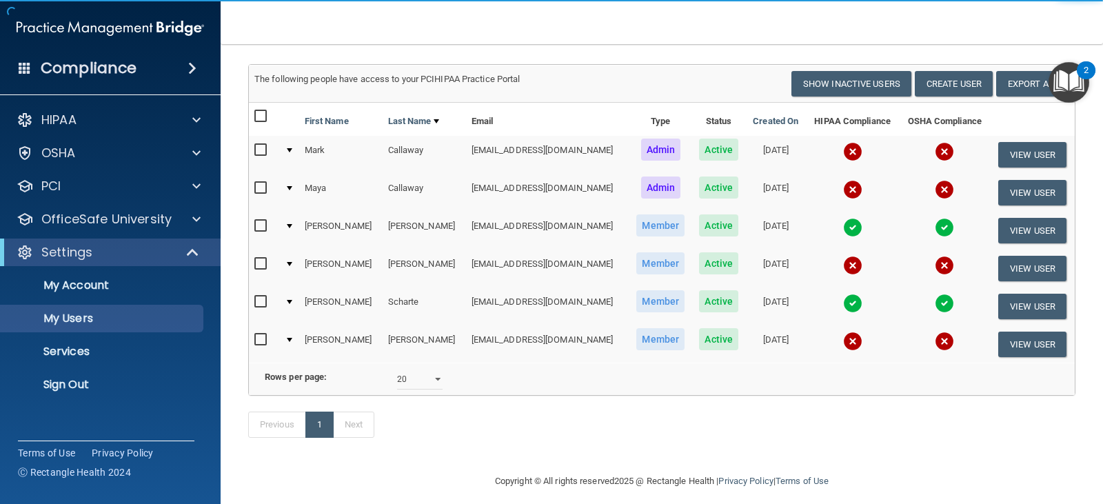
scroll to position [159, 0]
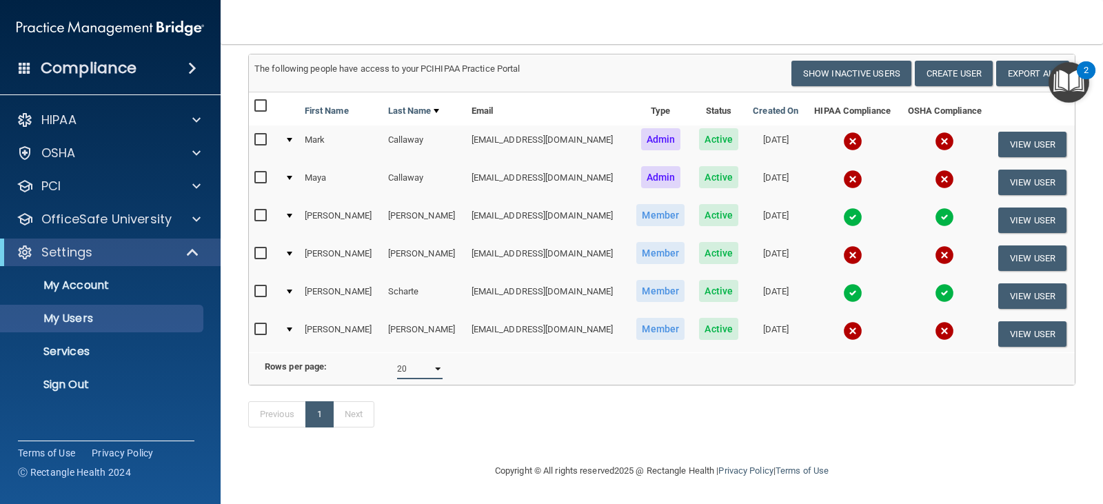
click at [432, 363] on select "10 20 30 40 all" at bounding box center [420, 369] width 46 height 21
select select "40"
click at [397, 359] on select "10 20 30 40 all" at bounding box center [420, 369] width 46 height 21
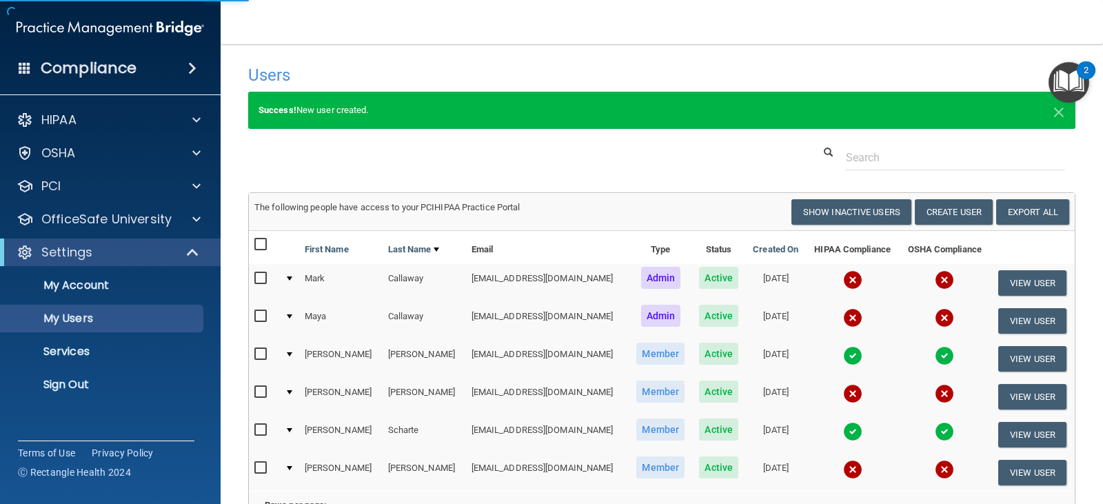
select select "40"
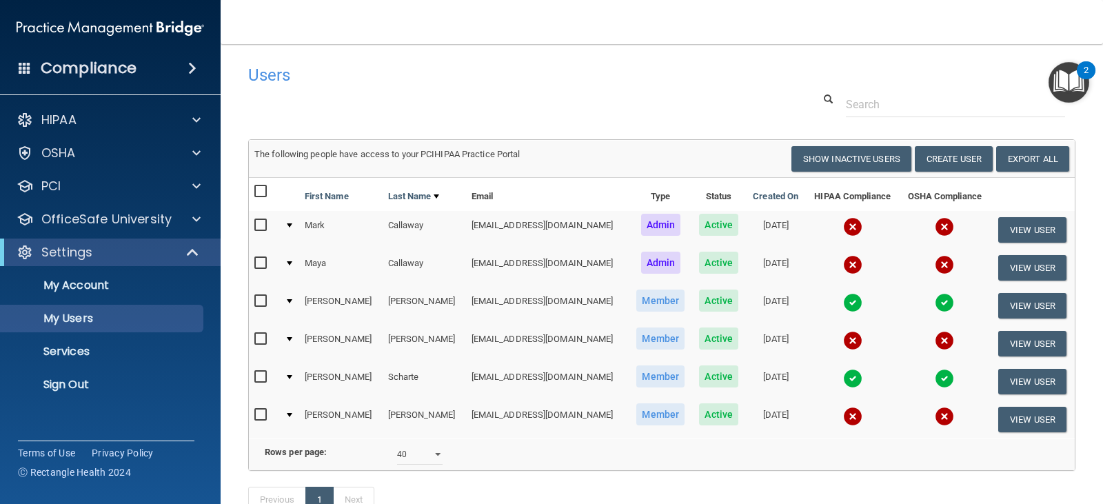
click at [647, 296] on td "Member" at bounding box center [661, 306] width 63 height 38
drag, startPoint x: 948, startPoint y: 163, endPoint x: 945, endPoint y: 169, distance: 7.1
click at [945, 169] on button "Create User" at bounding box center [954, 159] width 78 height 26
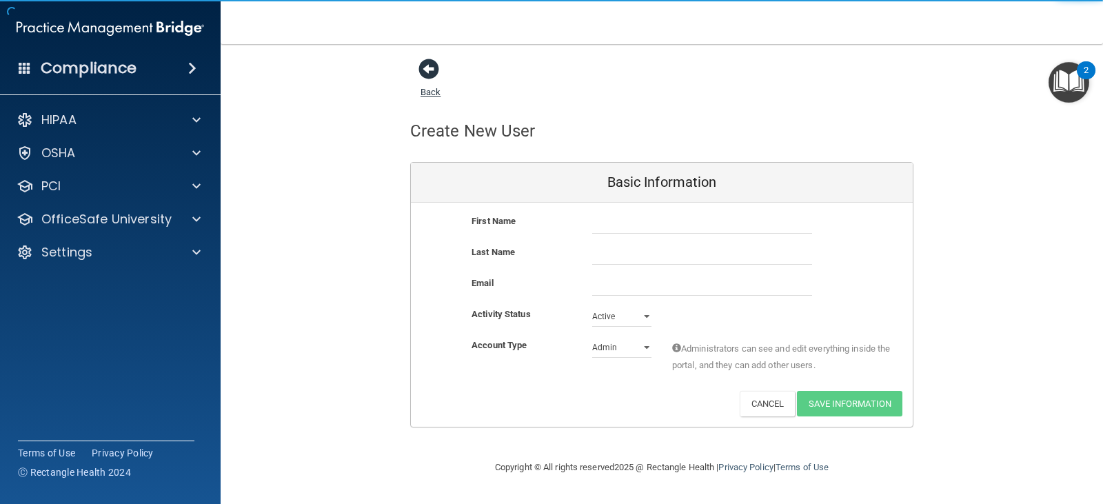
click at [434, 69] on span at bounding box center [429, 69] width 21 height 21
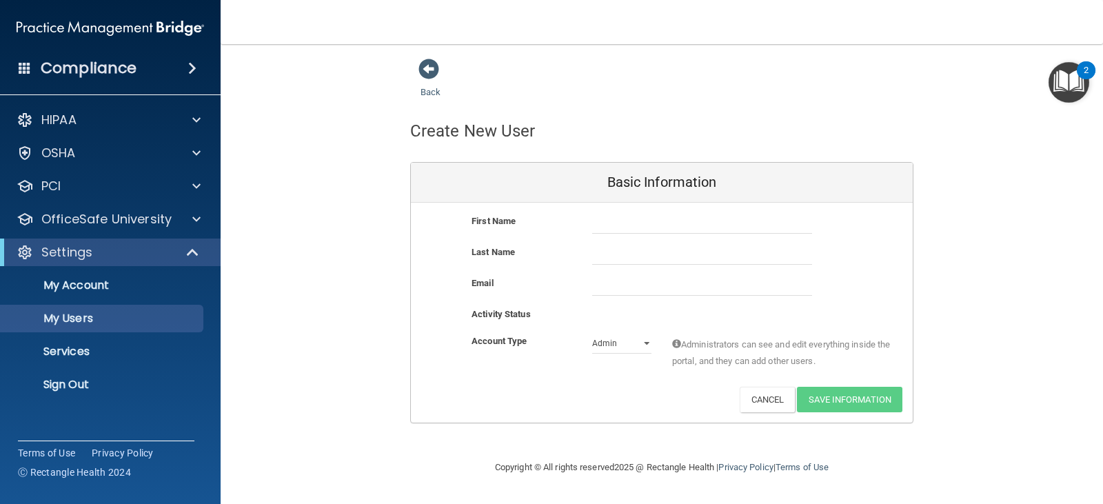
select select "40"
